Goal: Information Seeking & Learning: Learn about a topic

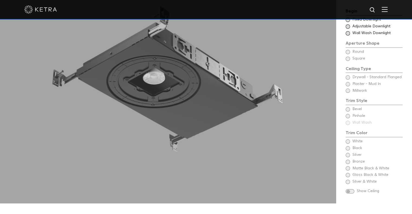
scroll to position [487, 0]
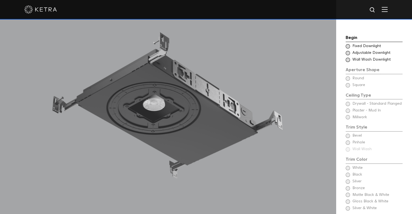
click at [348, 44] on span at bounding box center [347, 46] width 4 height 4
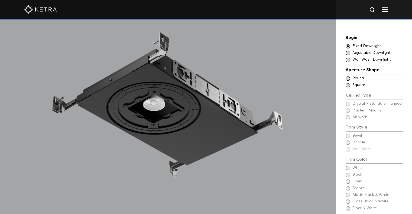
click at [349, 51] on span at bounding box center [347, 53] width 4 height 4
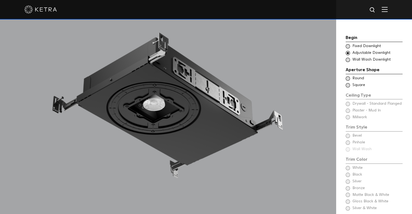
click at [349, 58] on span at bounding box center [347, 60] width 4 height 4
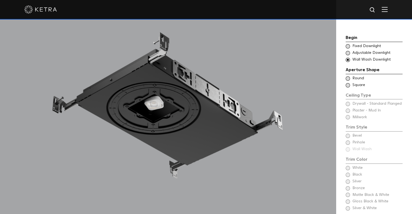
click at [348, 44] on span at bounding box center [347, 46] width 4 height 4
click at [348, 51] on span at bounding box center [347, 53] width 4 height 4
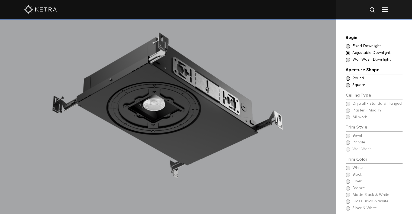
click at [347, 58] on span at bounding box center [347, 60] width 4 height 4
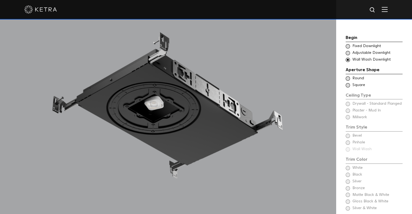
click at [347, 76] on span at bounding box center [347, 78] width 4 height 4
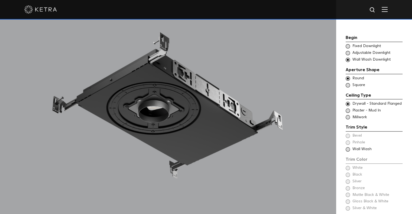
click at [347, 83] on span at bounding box center [347, 85] width 4 height 4
click at [348, 76] on span at bounding box center [347, 78] width 4 height 4
click at [349, 109] on span at bounding box center [347, 111] width 4 height 4
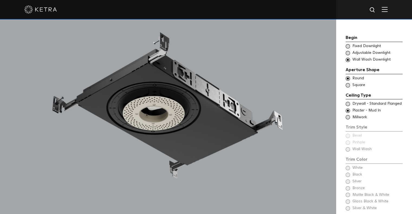
click at [348, 115] on span at bounding box center [347, 117] width 4 height 4
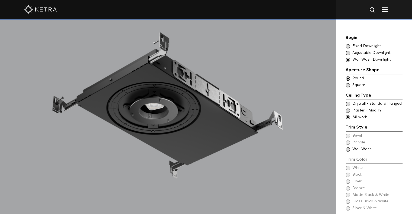
click at [346, 102] on span at bounding box center [347, 104] width 4 height 4
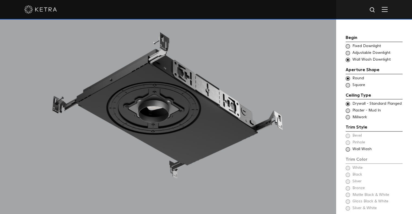
scroll to position [514, 0]
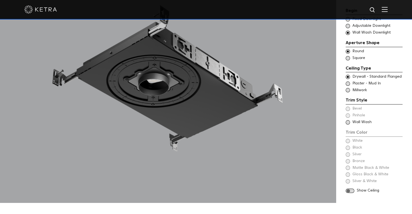
click at [347, 120] on span at bounding box center [347, 122] width 4 height 4
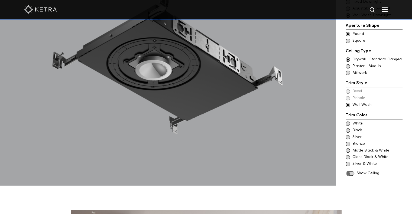
scroll to position [541, 0]
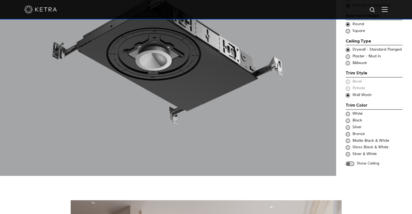
click at [347, 119] on span at bounding box center [347, 121] width 4 height 4
click at [346, 112] on span at bounding box center [347, 114] width 4 height 4
click at [347, 125] on span at bounding box center [347, 127] width 4 height 4
click at [347, 132] on span at bounding box center [347, 134] width 4 height 4
click at [347, 139] on span at bounding box center [347, 141] width 4 height 4
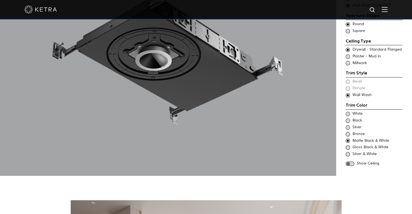
click at [347, 145] on span at bounding box center [347, 147] width 4 height 4
click at [349, 152] on span at bounding box center [347, 154] width 4 height 4
click at [349, 162] on span at bounding box center [349, 164] width 9 height 5
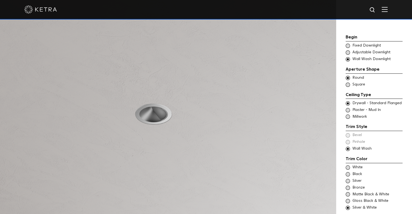
scroll to position [487, 0]
click at [347, 109] on span at bounding box center [347, 111] width 4 height 4
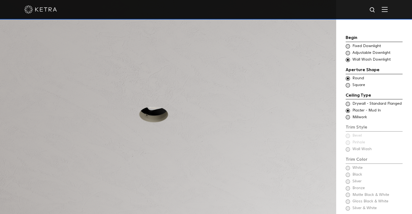
click at [347, 83] on span at bounding box center [347, 85] width 4 height 4
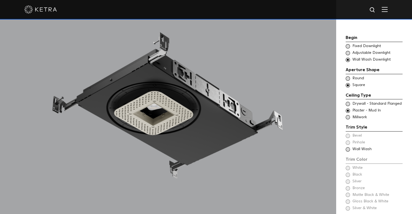
click at [350, 214] on span at bounding box center [349, 218] width 9 height 5
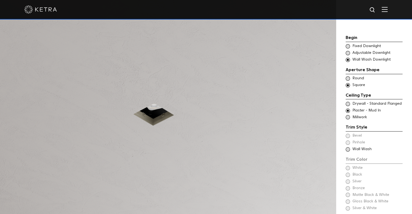
click at [348, 76] on span at bounding box center [347, 78] width 4 height 4
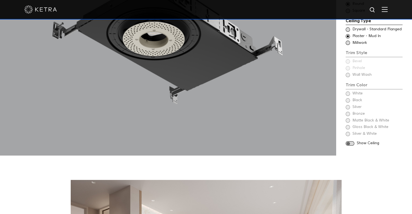
scroll to position [568, 0]
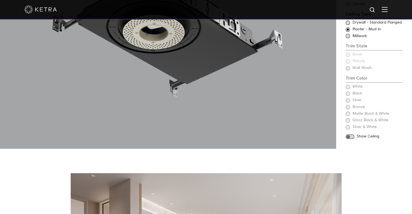
click at [347, 134] on span at bounding box center [349, 136] width 9 height 5
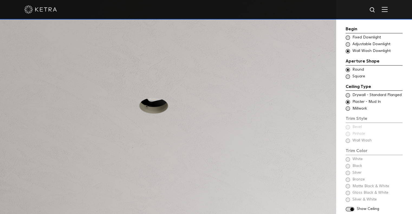
scroll to position [487, 0]
